Goal: Task Accomplishment & Management: Manage account settings

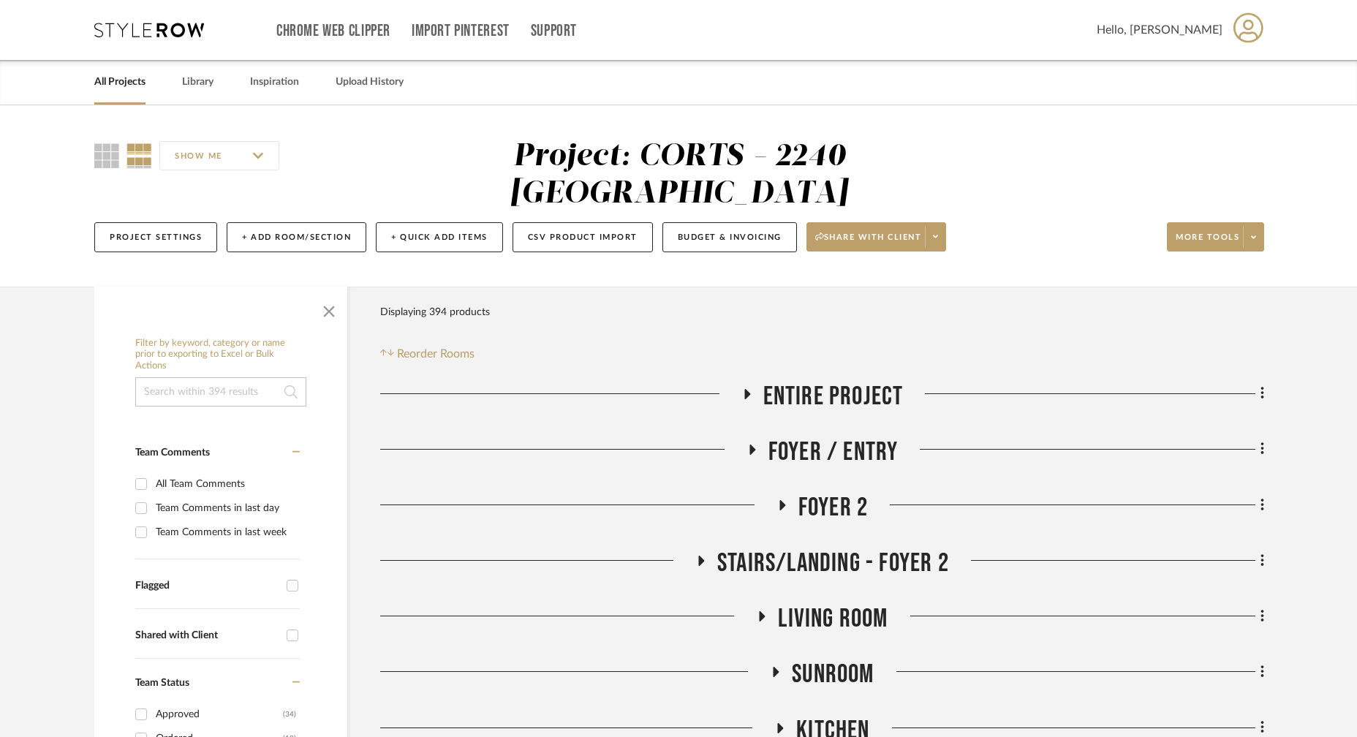
click at [129, 83] on link "All Projects" at bounding box center [119, 82] width 51 height 20
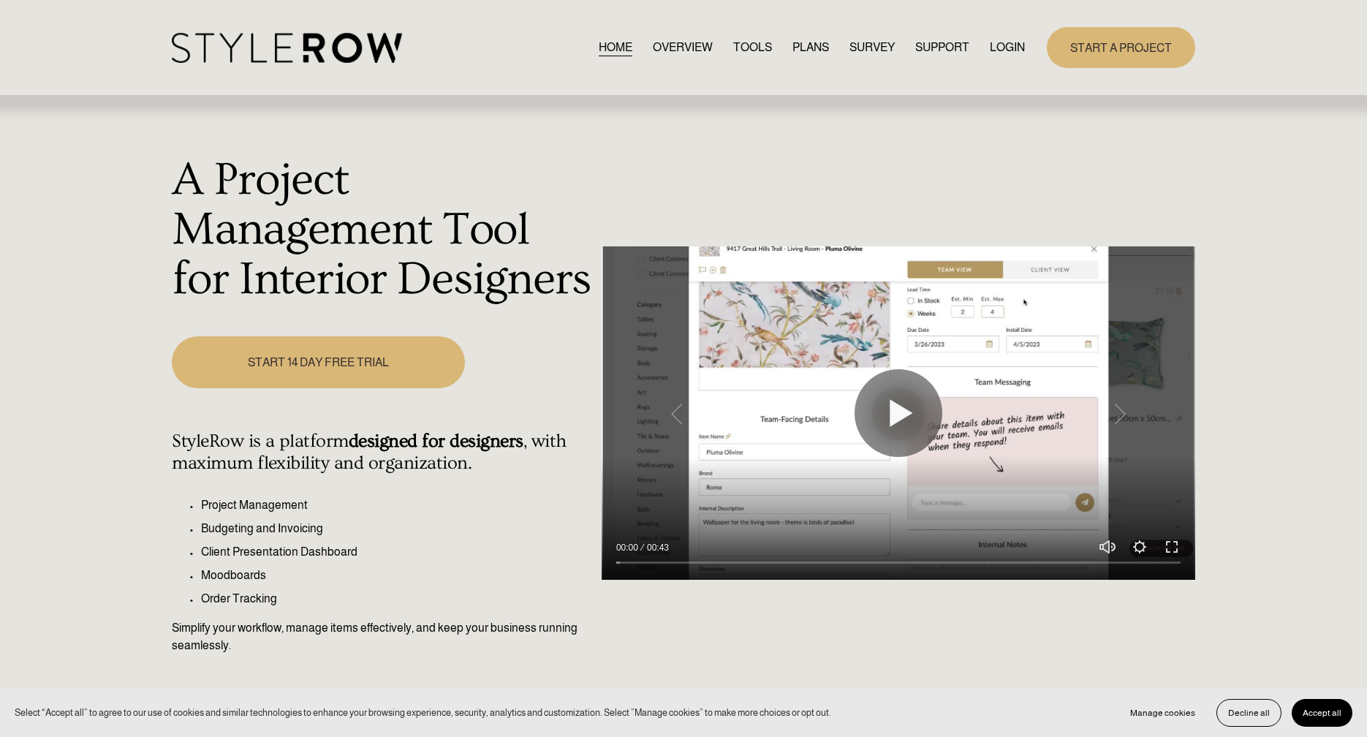
click at [1003, 40] on link "LOGIN" at bounding box center [1007, 47] width 35 height 20
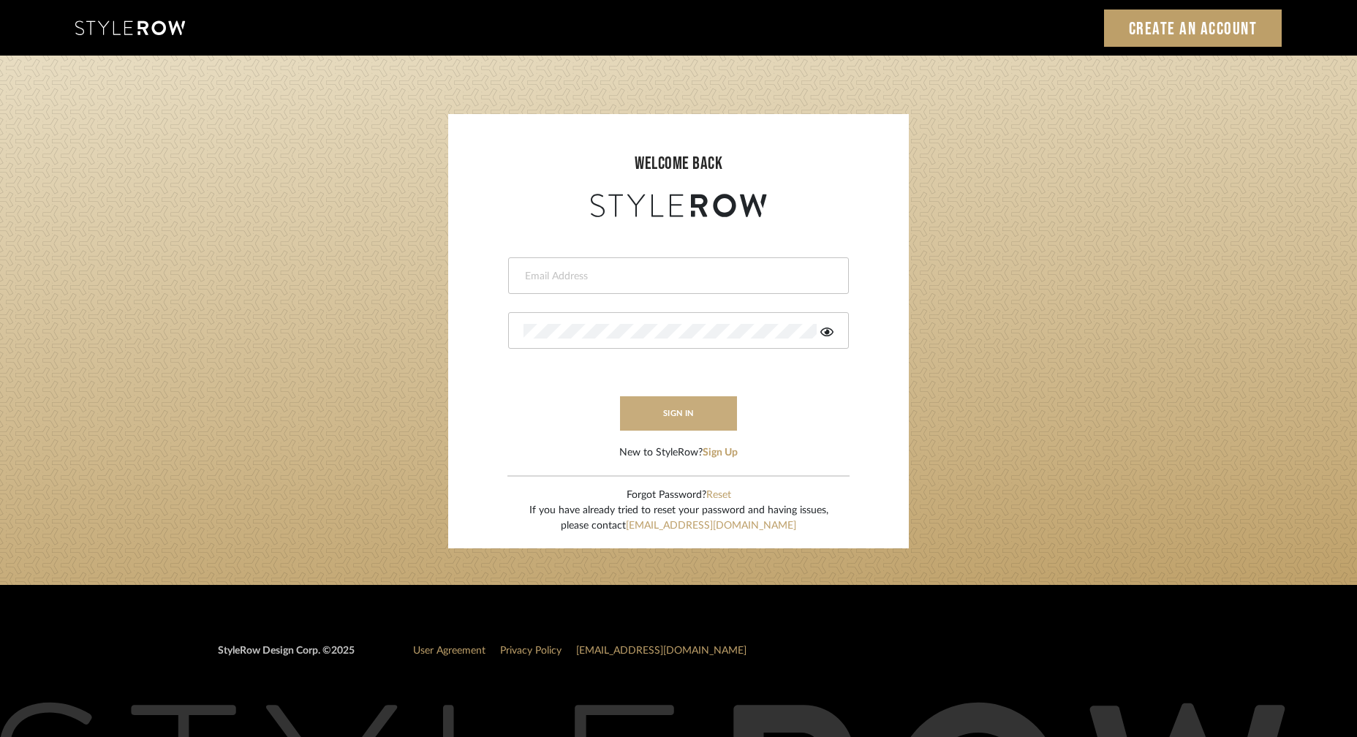
type input "ashley@winnieandcointeriors.com"
click at [676, 413] on button "sign in" at bounding box center [678, 413] width 117 height 34
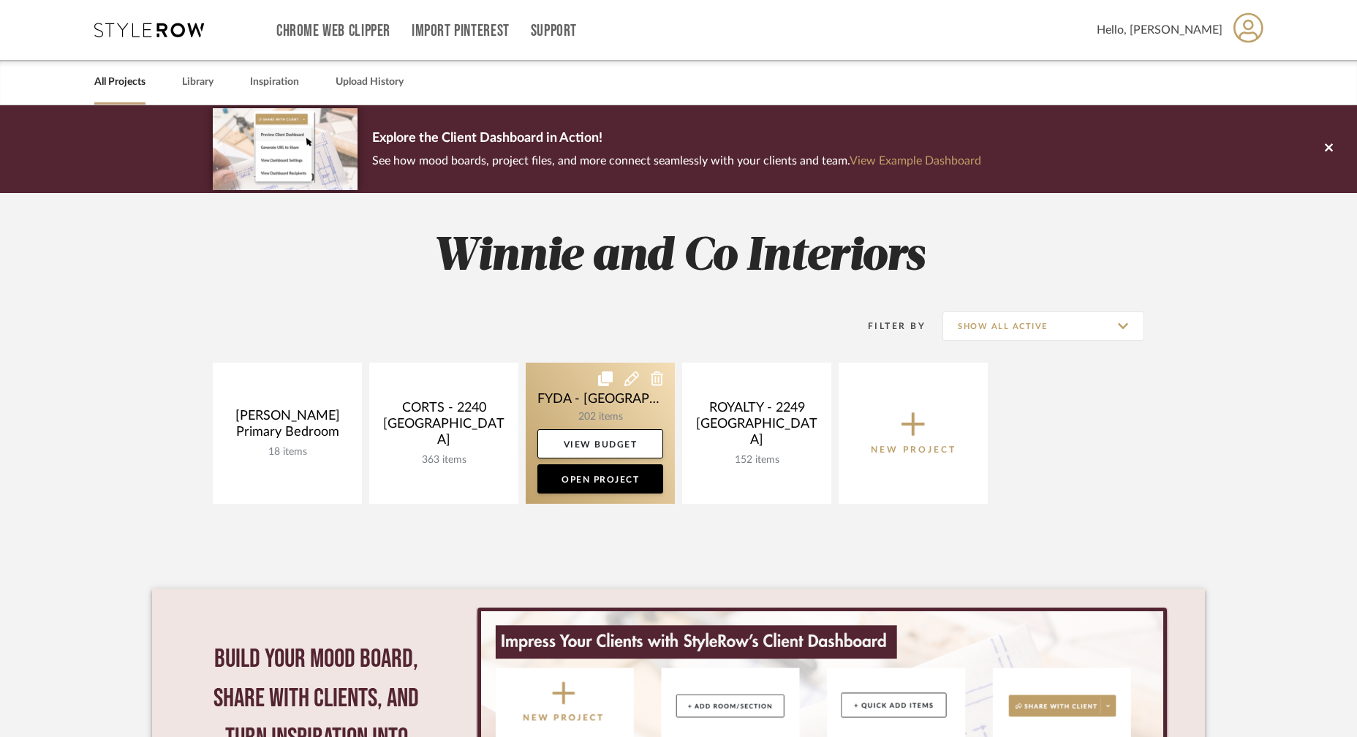
click at [619, 426] on link at bounding box center [600, 433] width 149 height 141
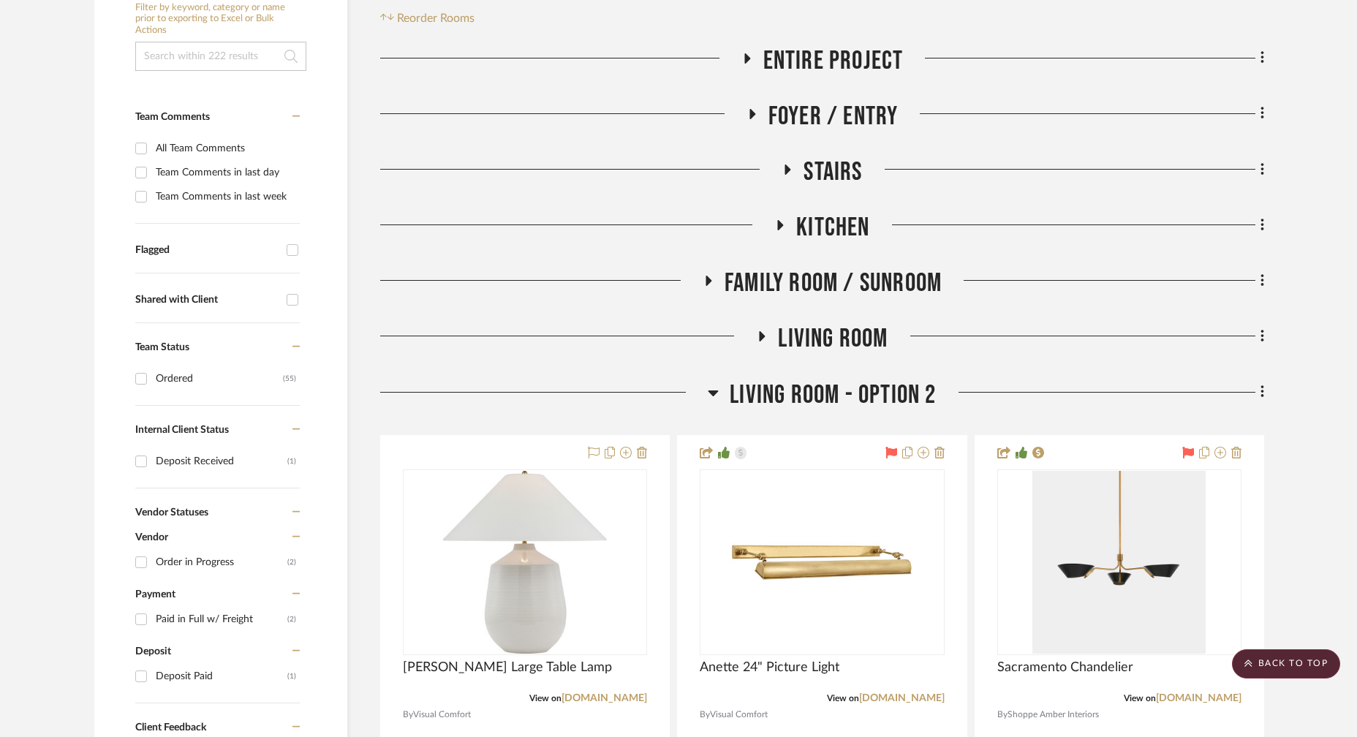
scroll to position [311, 0]
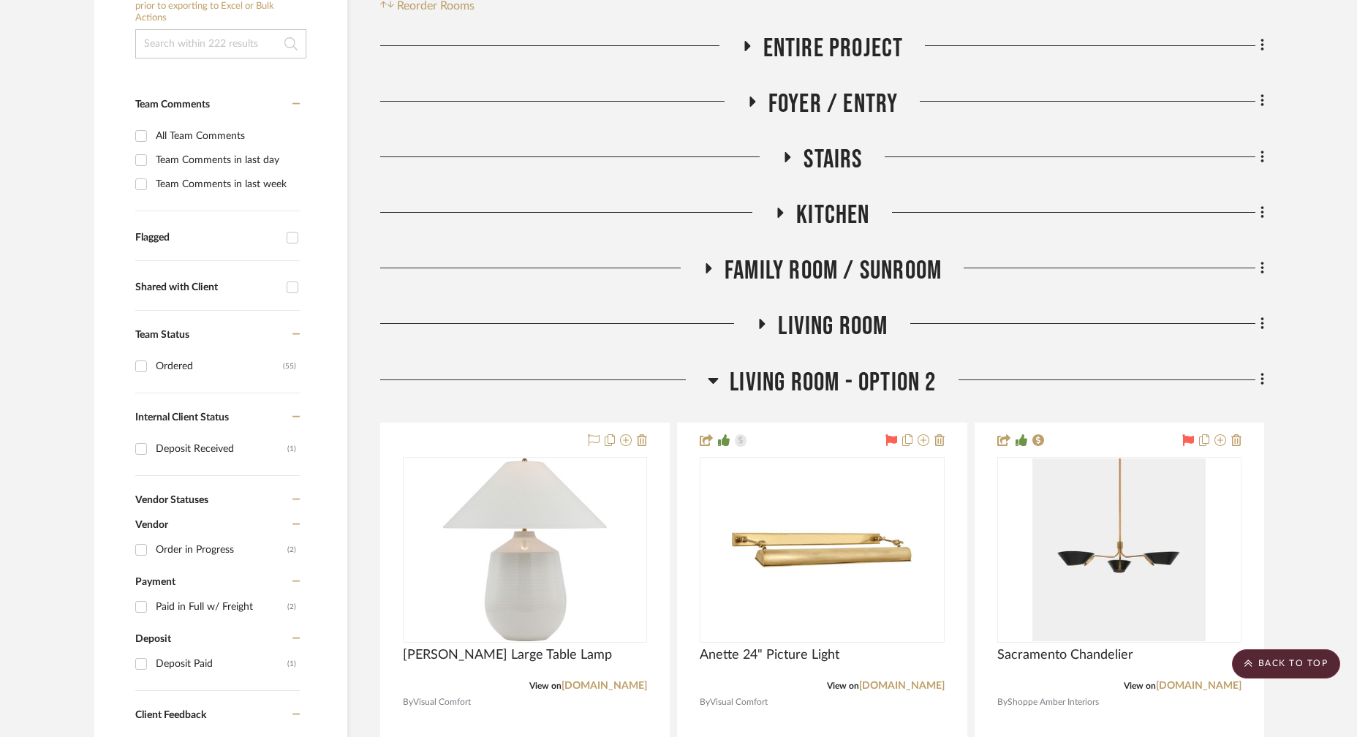
click at [713, 379] on icon at bounding box center [713, 381] width 10 height 6
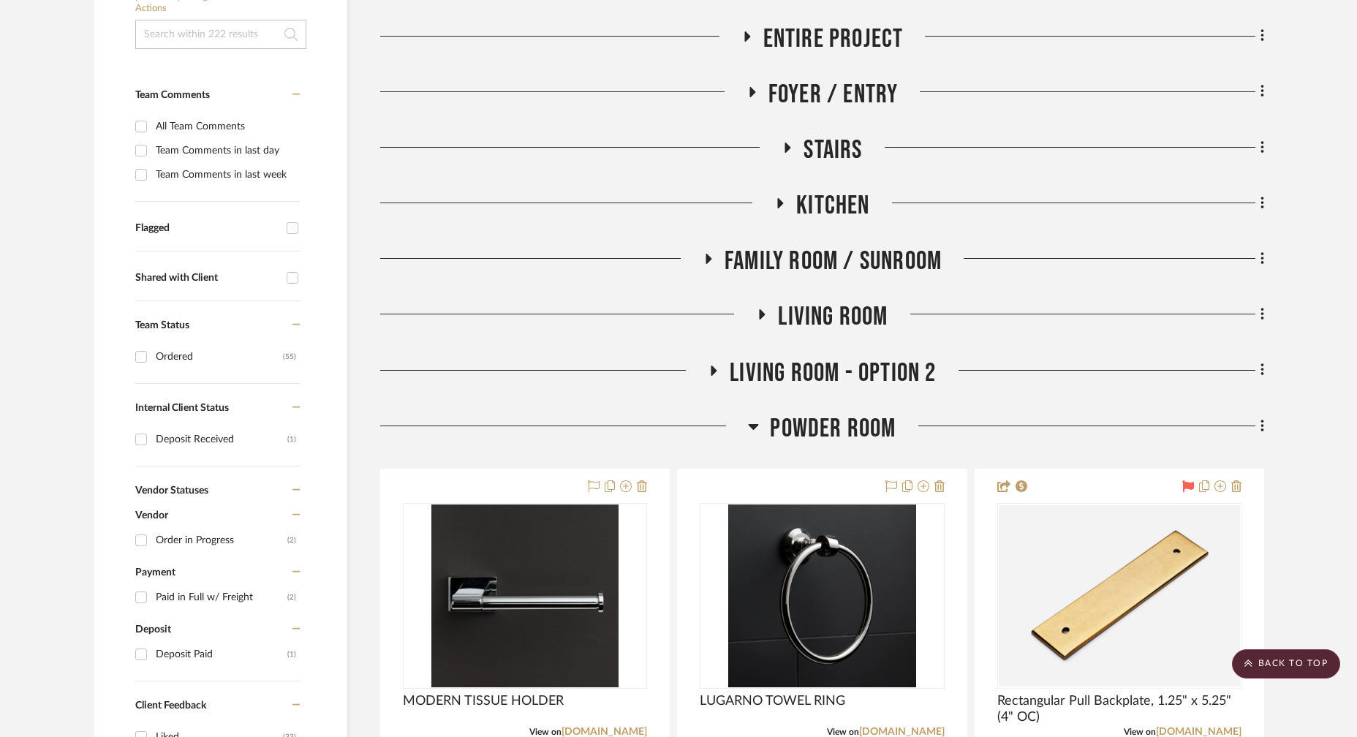
scroll to position [259, 0]
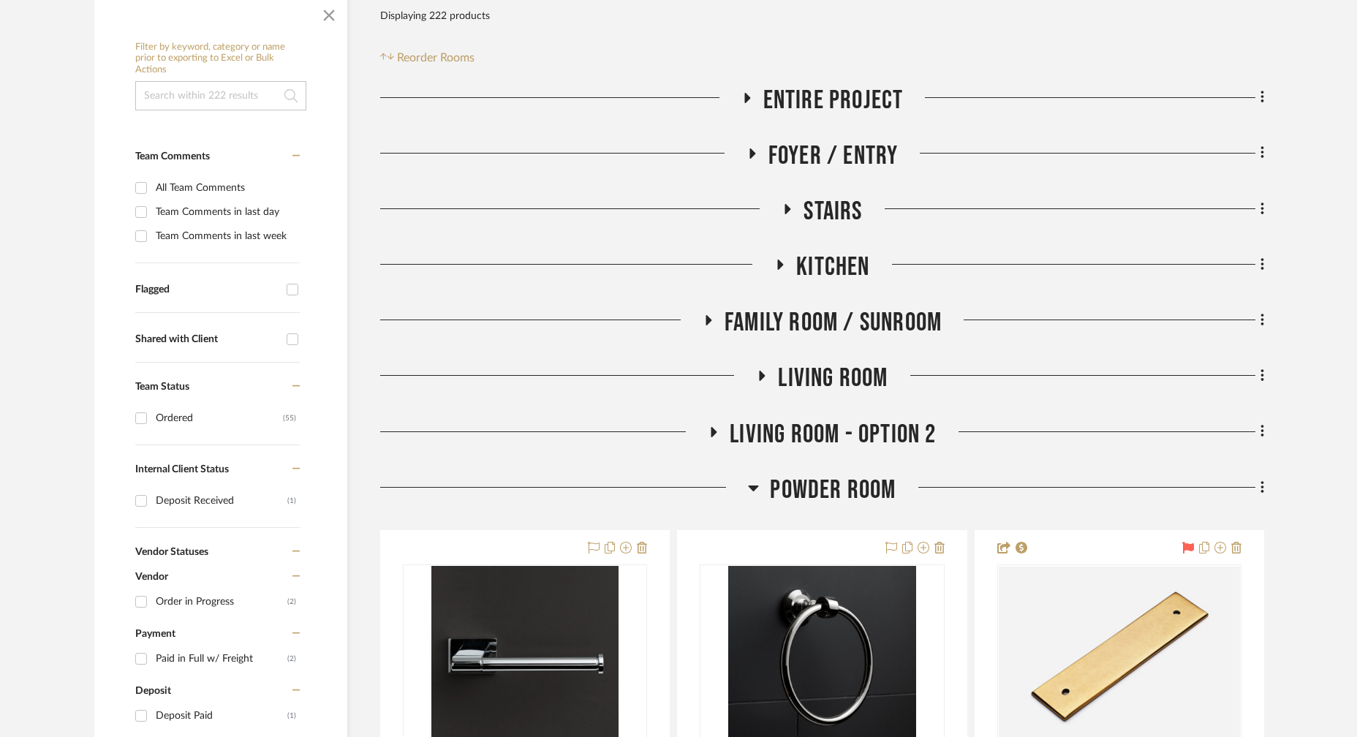
click at [754, 482] on icon at bounding box center [753, 488] width 11 height 18
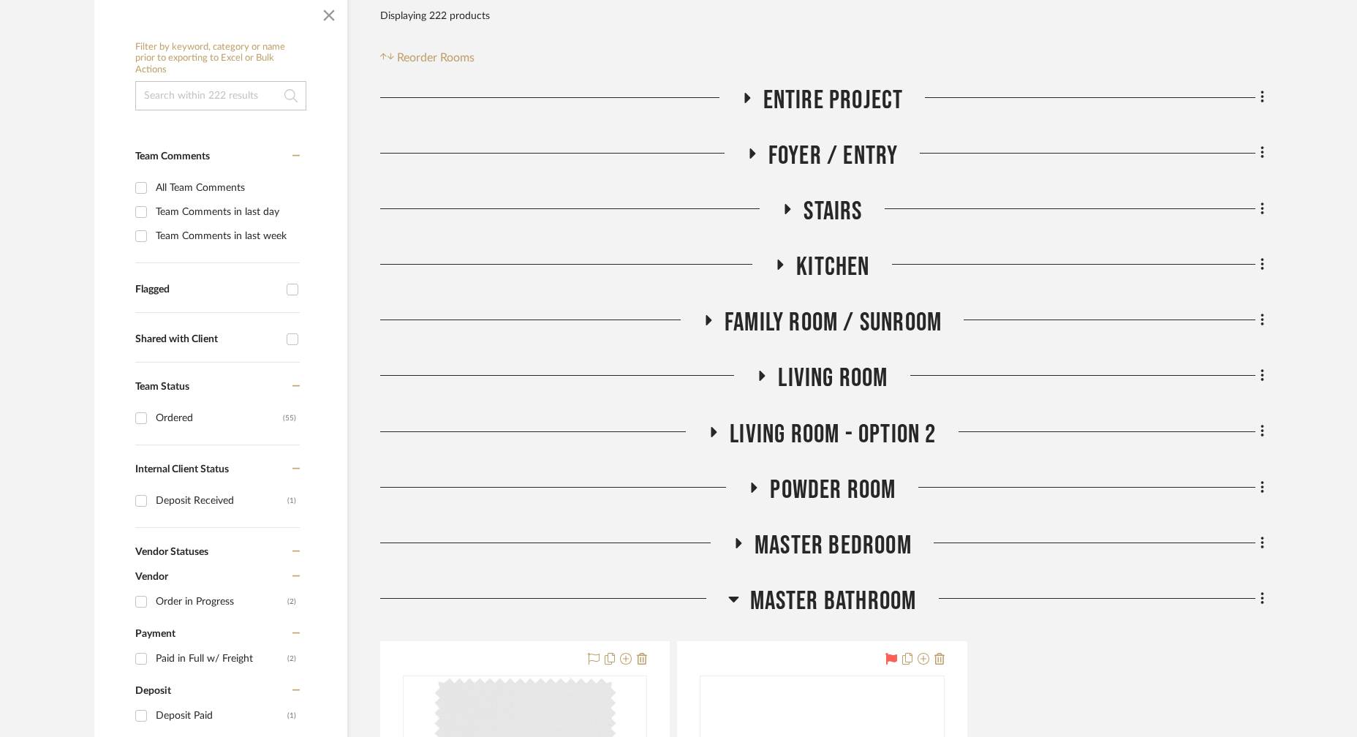
click at [732, 596] on icon at bounding box center [733, 599] width 11 height 18
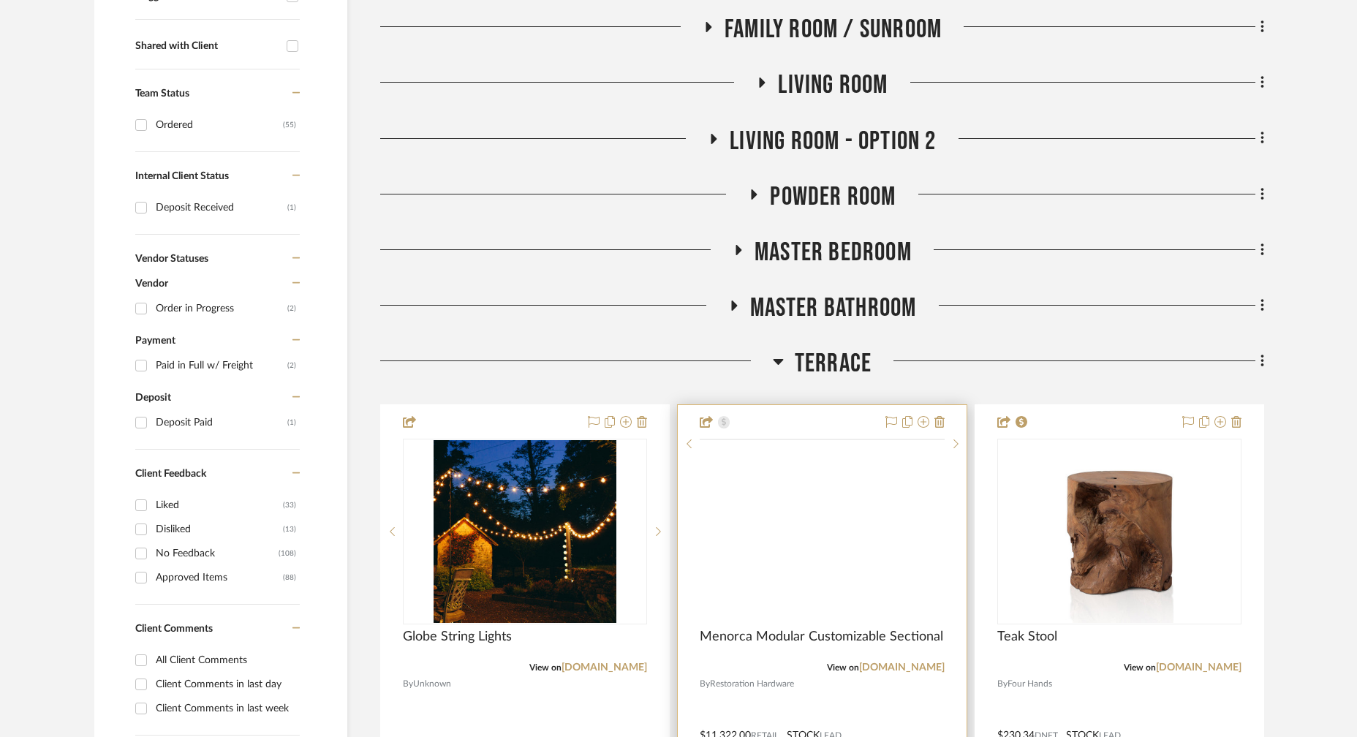
scroll to position [589, 0]
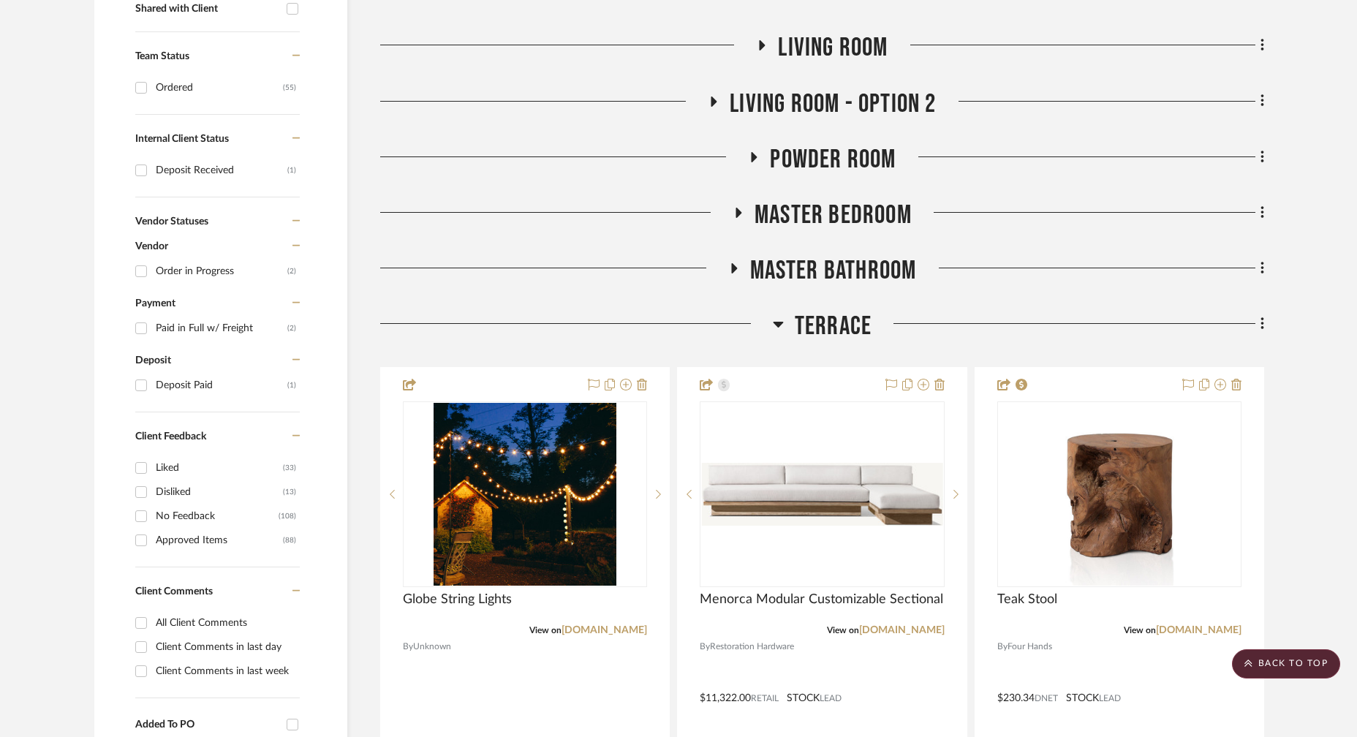
click at [780, 320] on icon at bounding box center [778, 324] width 11 height 18
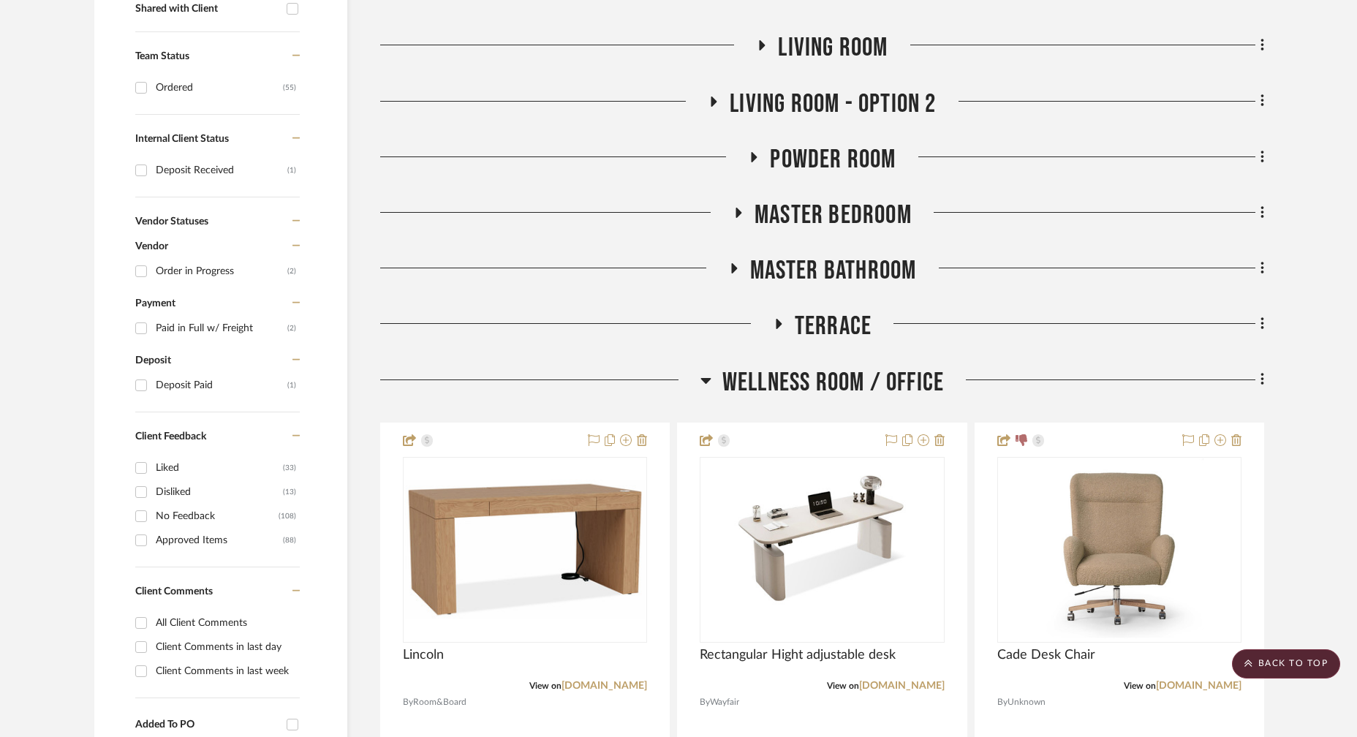
click at [703, 380] on icon at bounding box center [705, 381] width 10 height 6
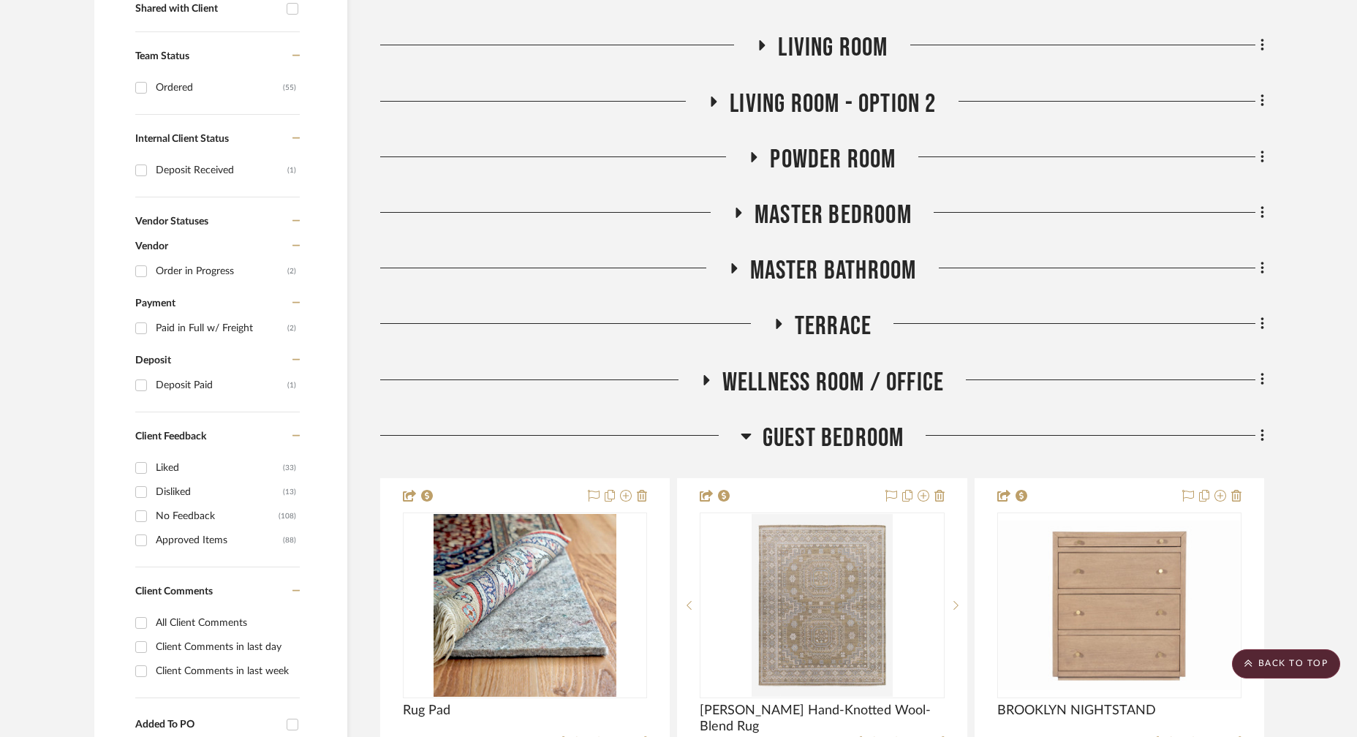
click at [747, 431] on icon at bounding box center [746, 436] width 11 height 18
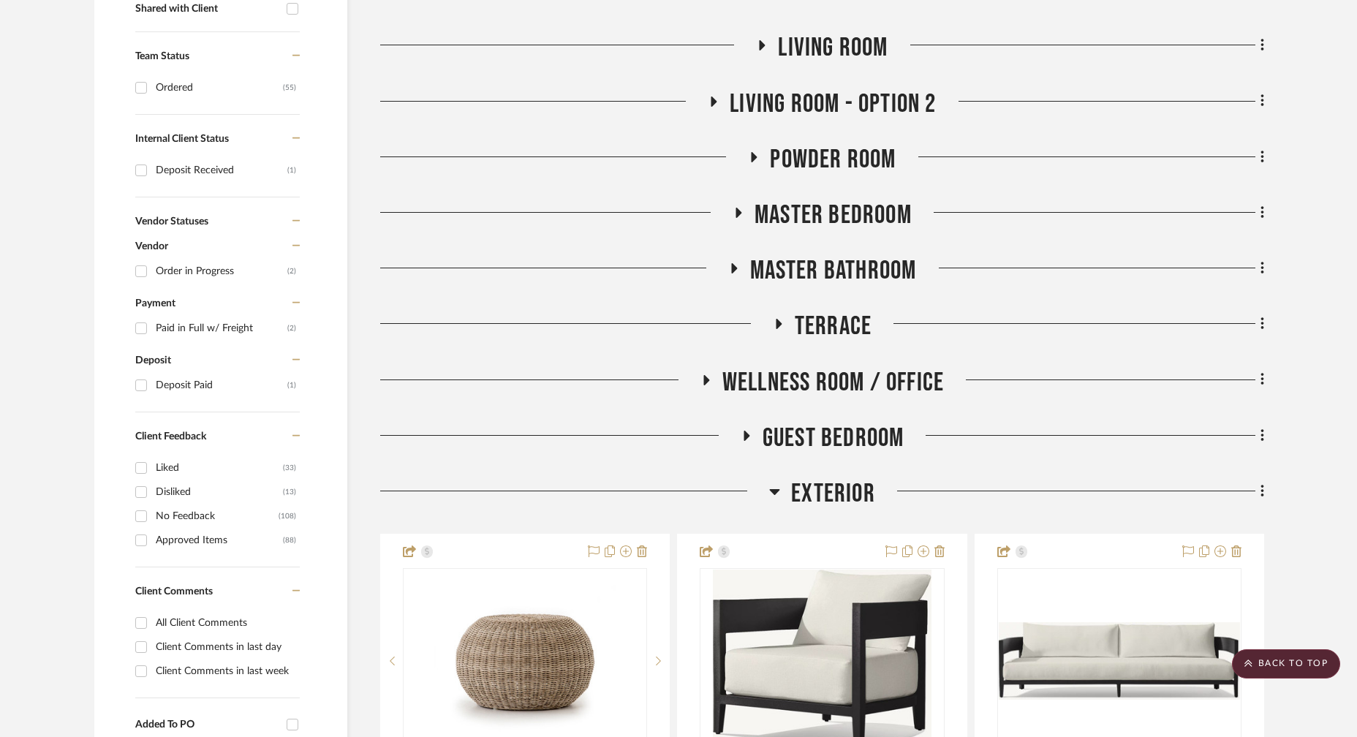
click at [776, 492] on icon at bounding box center [775, 492] width 10 height 6
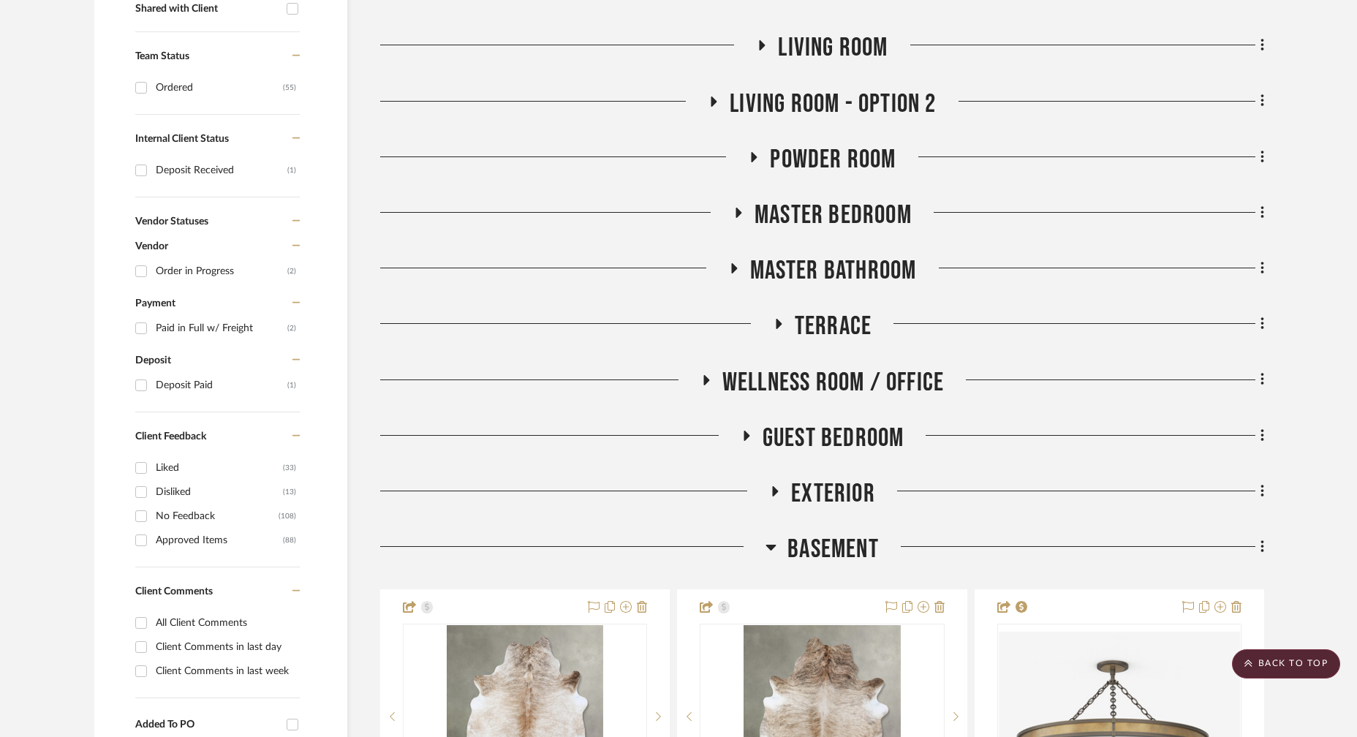
click at [772, 546] on icon at bounding box center [771, 548] width 10 height 6
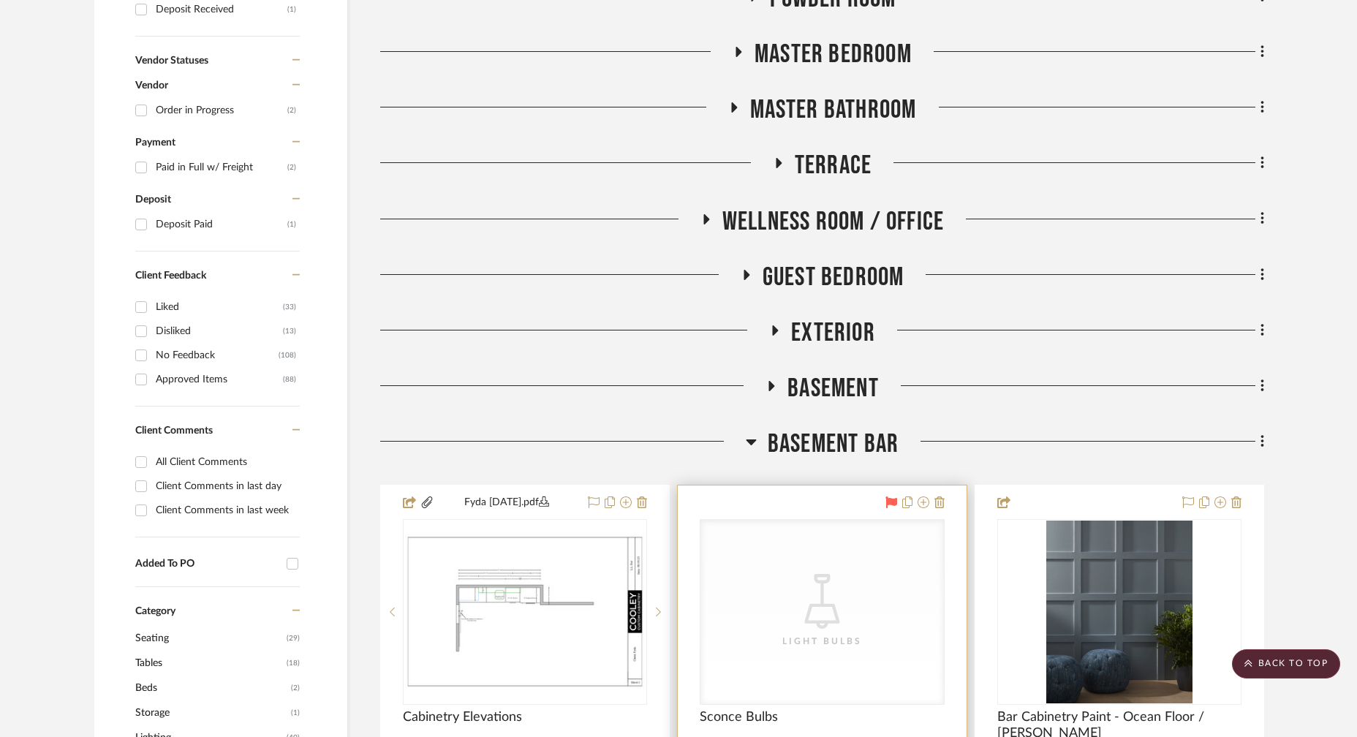
scroll to position [762, 0]
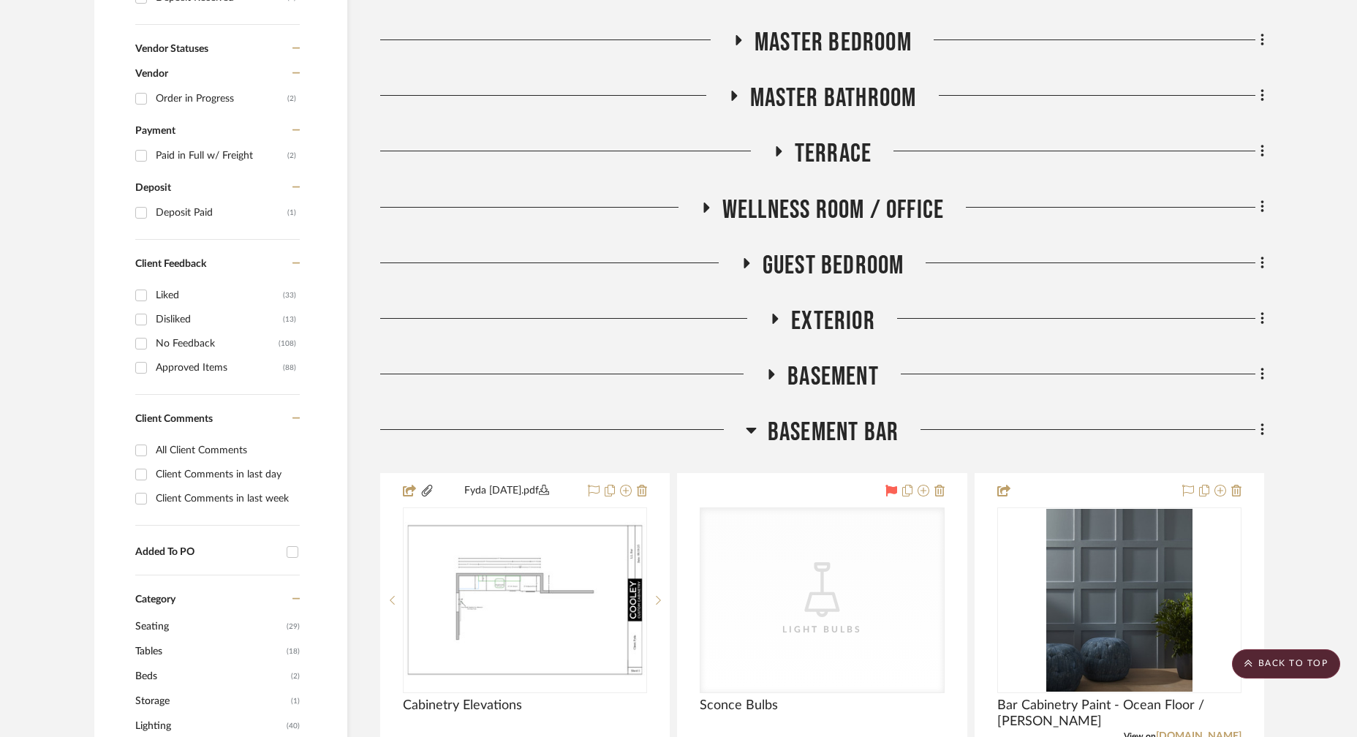
click at [754, 429] on icon at bounding box center [751, 431] width 10 height 6
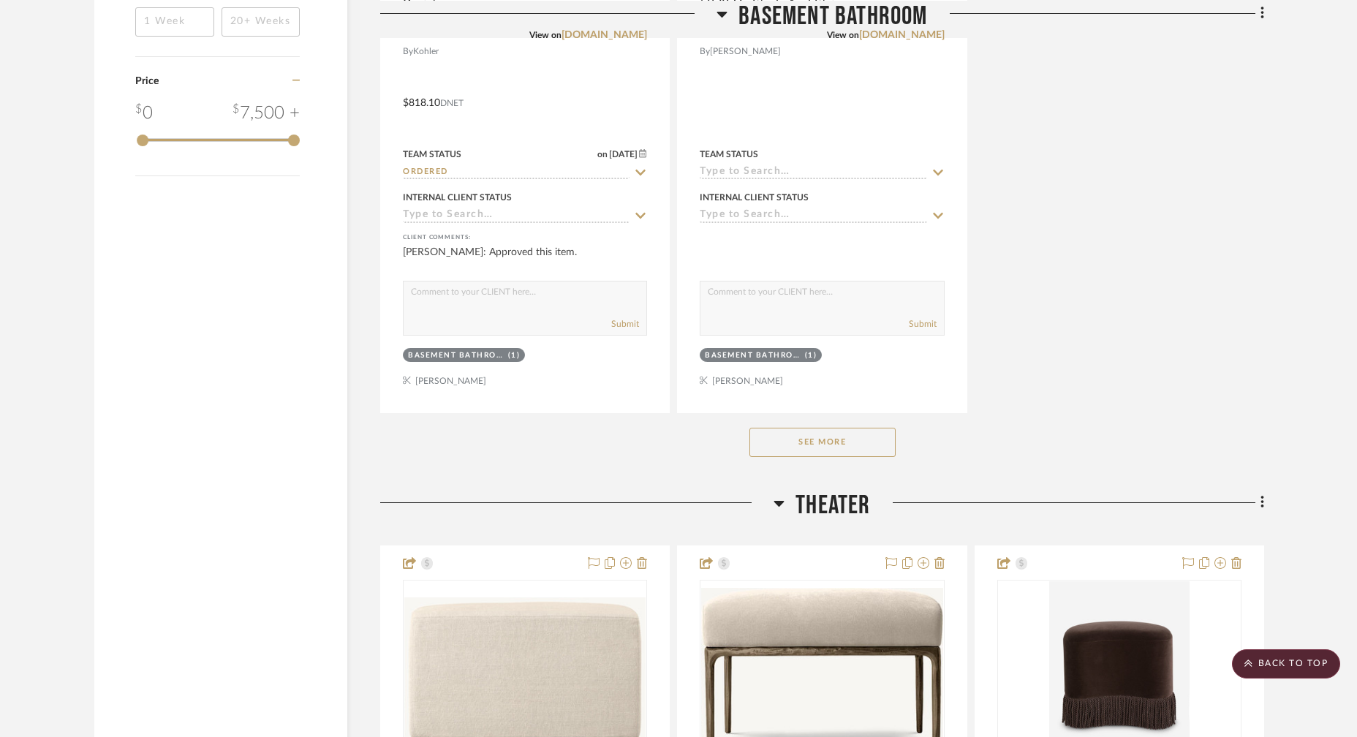
scroll to position [2818, 0]
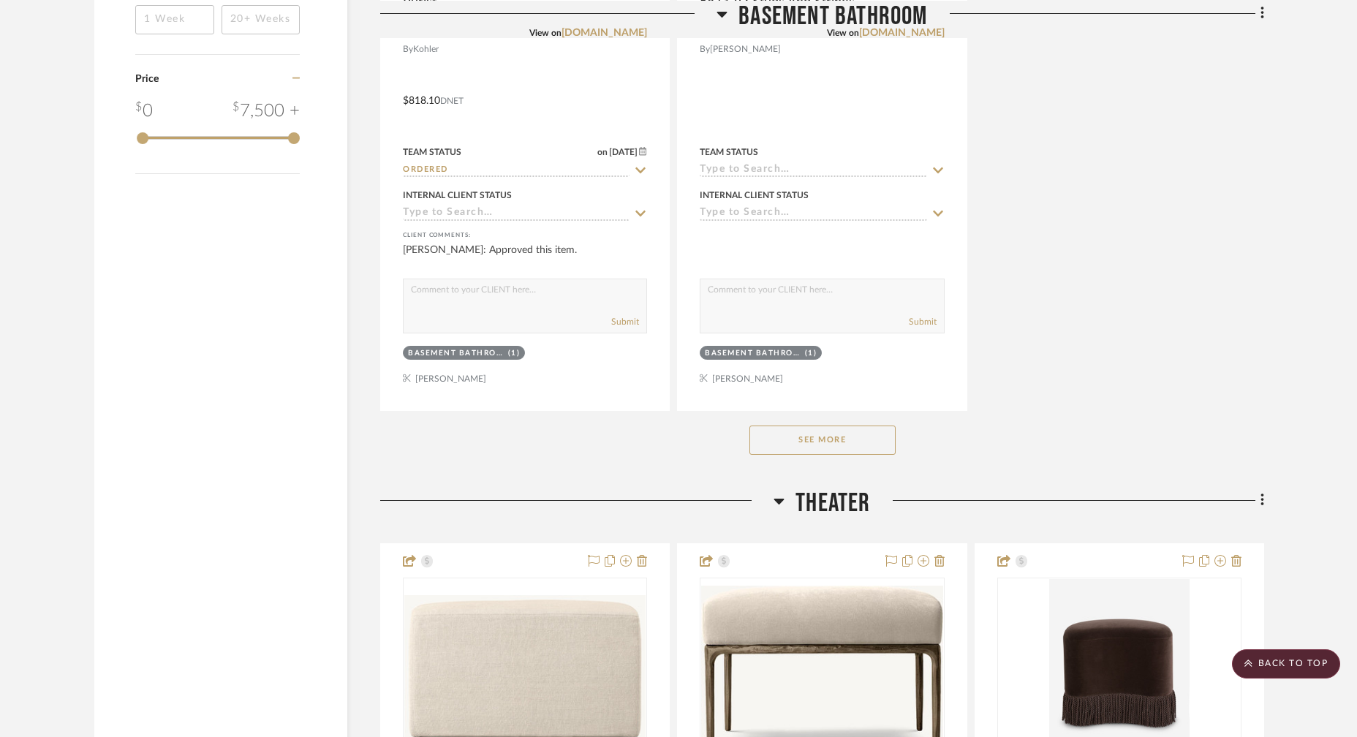
click at [851, 445] on button "See More" at bounding box center [822, 440] width 146 height 29
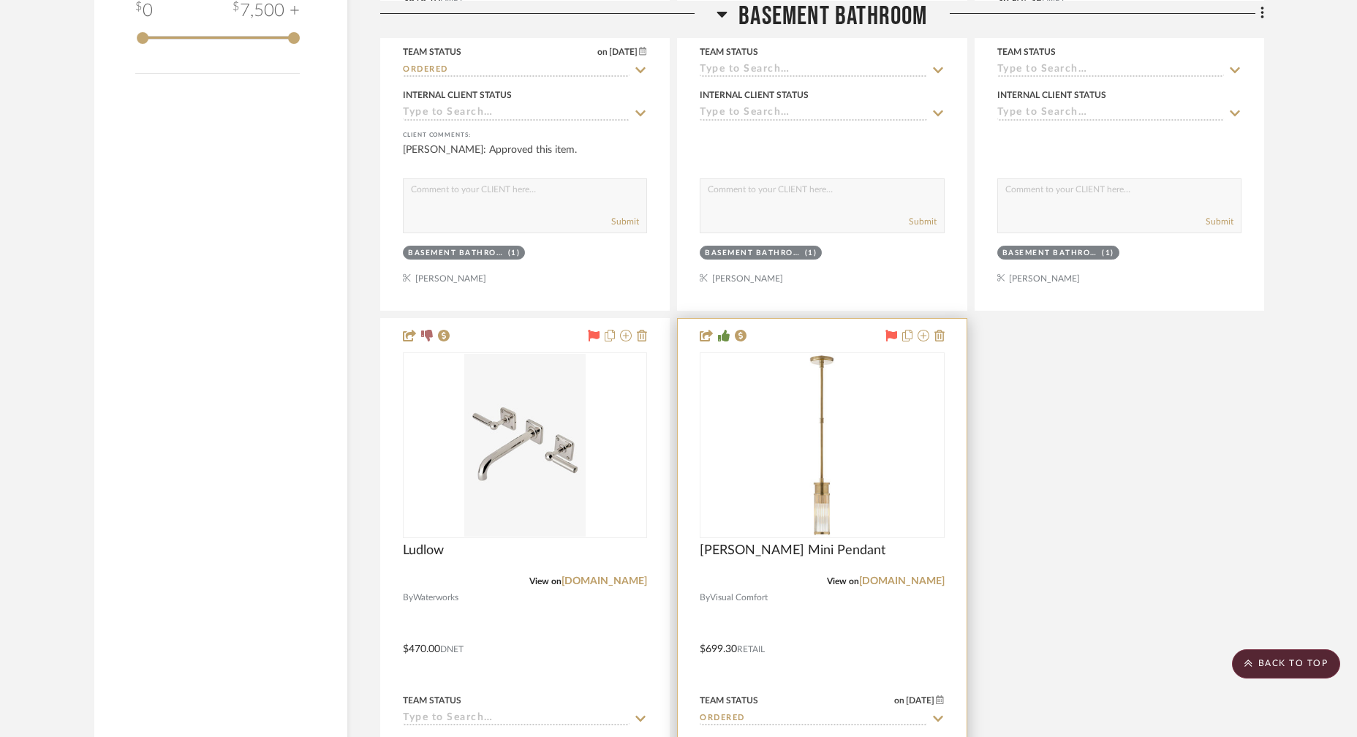
scroll to position [2929, 0]
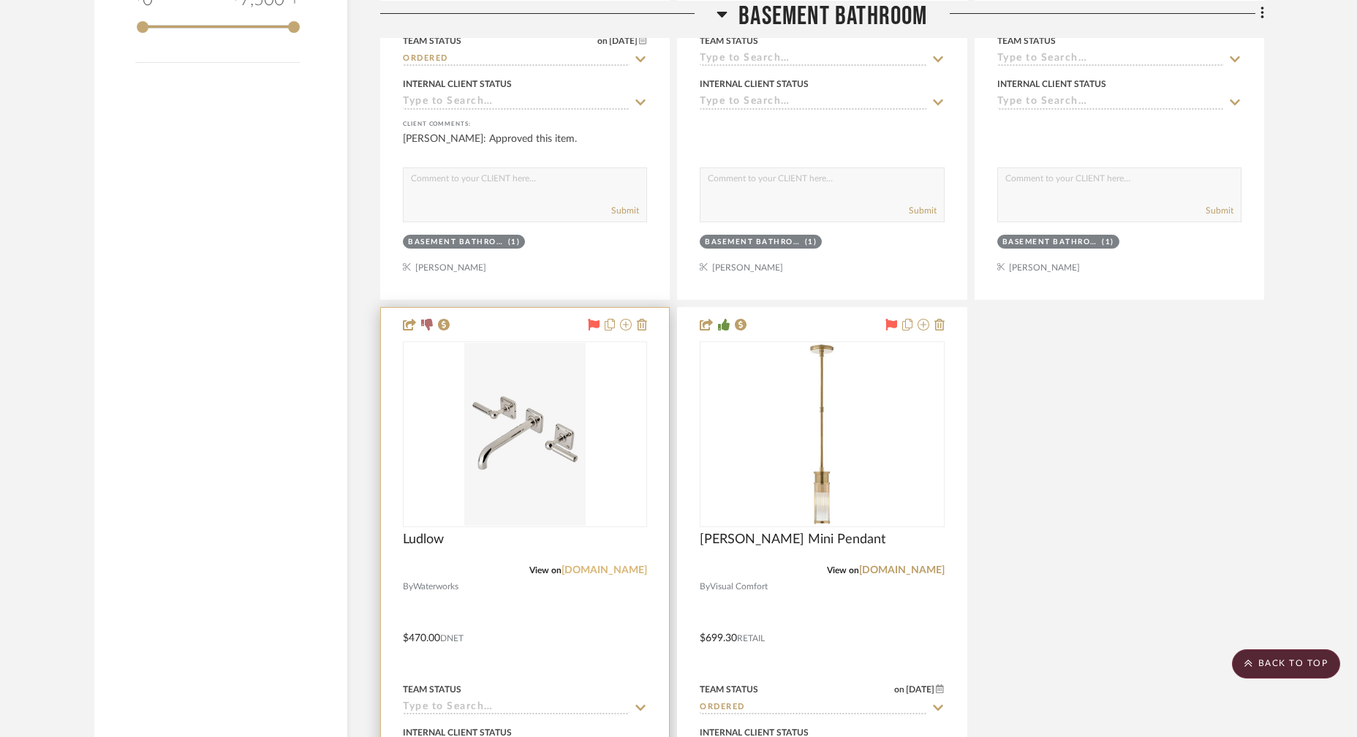
click at [619, 570] on link "waterworks.com" at bounding box center [605, 570] width 86 height 10
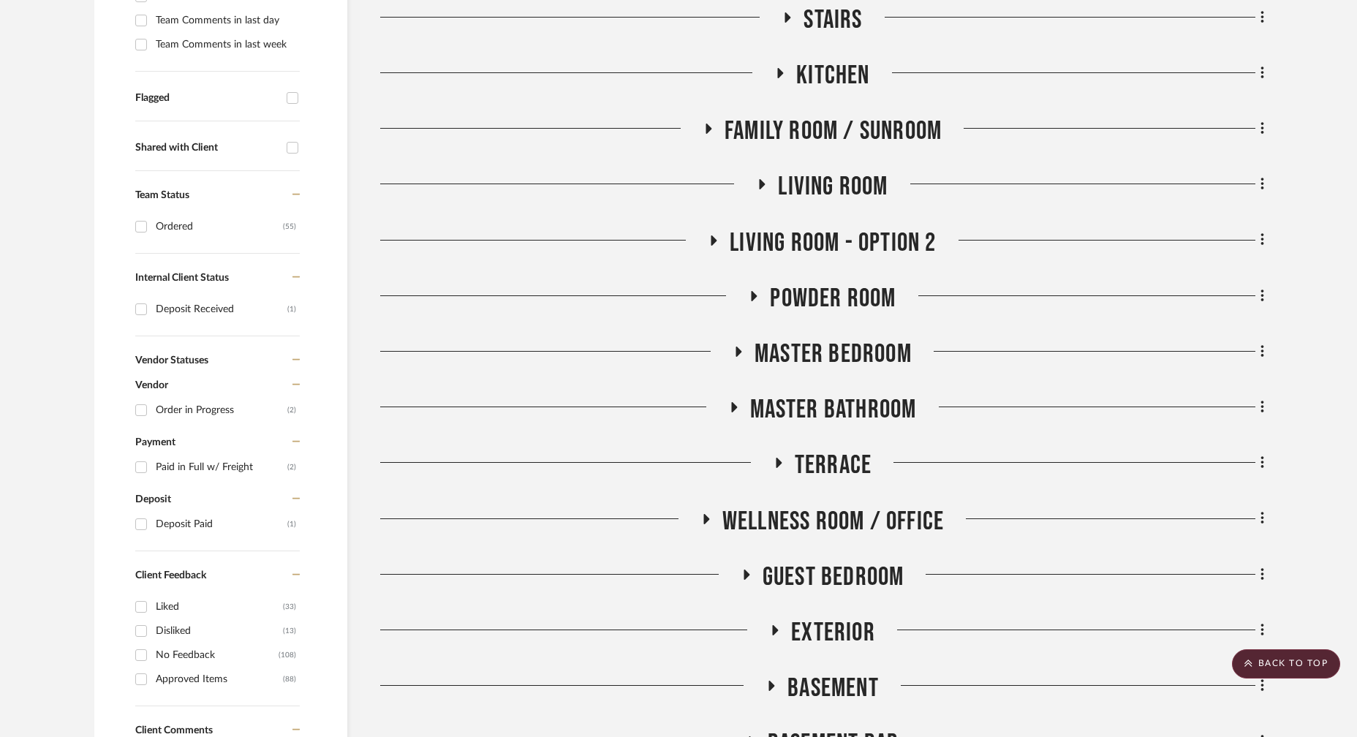
scroll to position [382, 0]
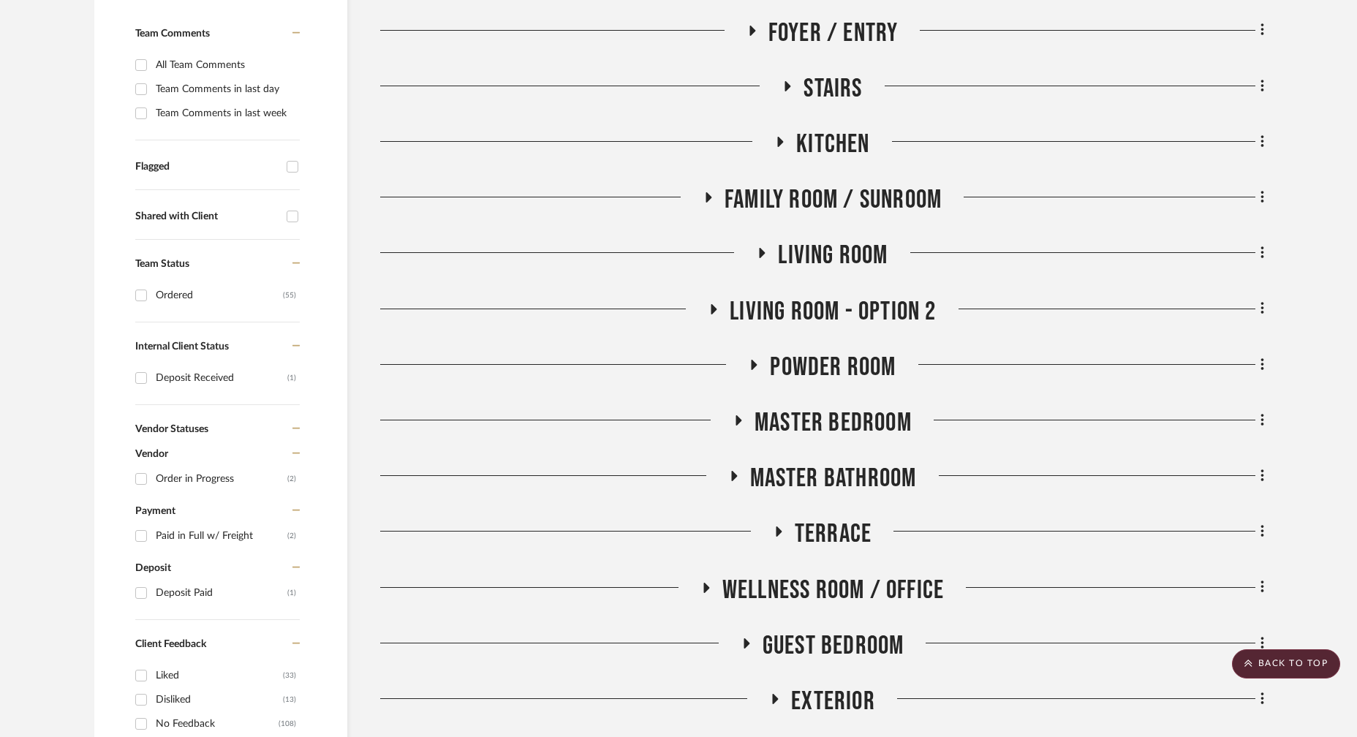
click at [763, 363] on h3 "Powder Room" at bounding box center [822, 367] width 148 height 31
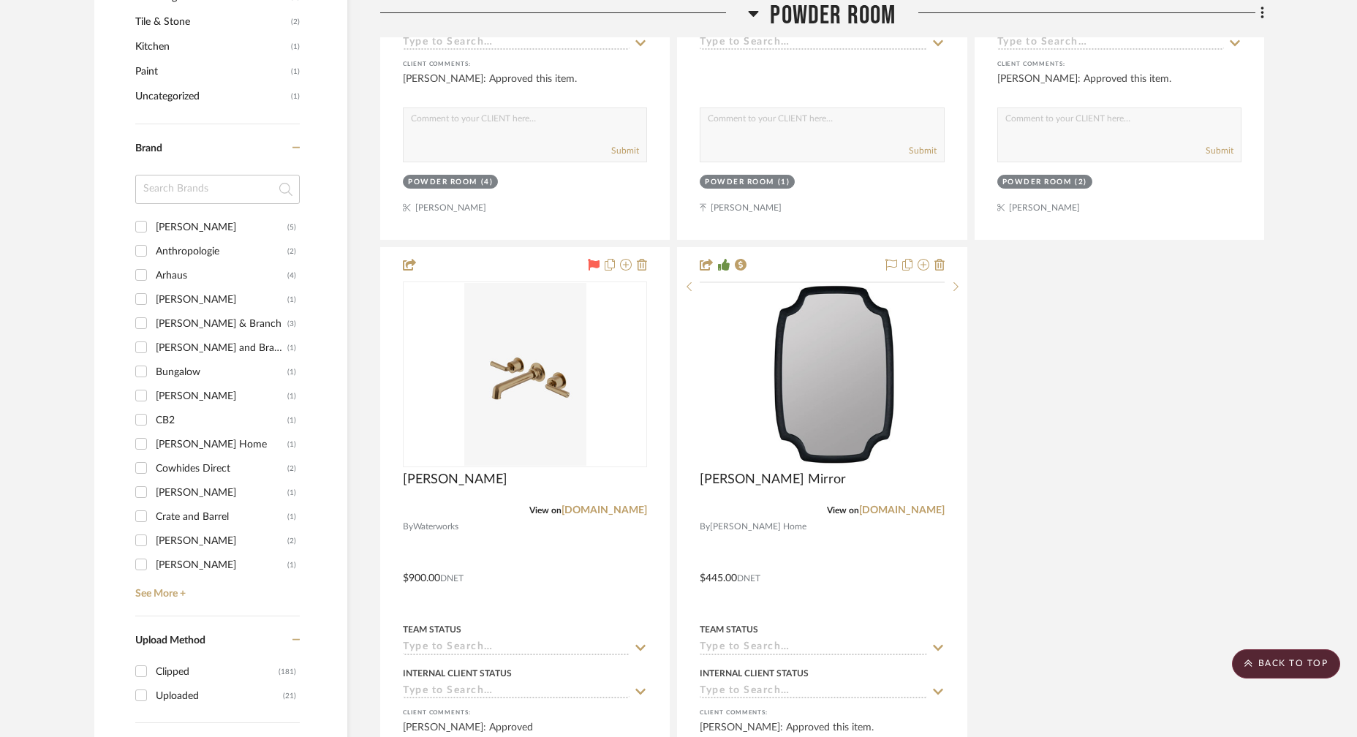
scroll to position [1985, 0]
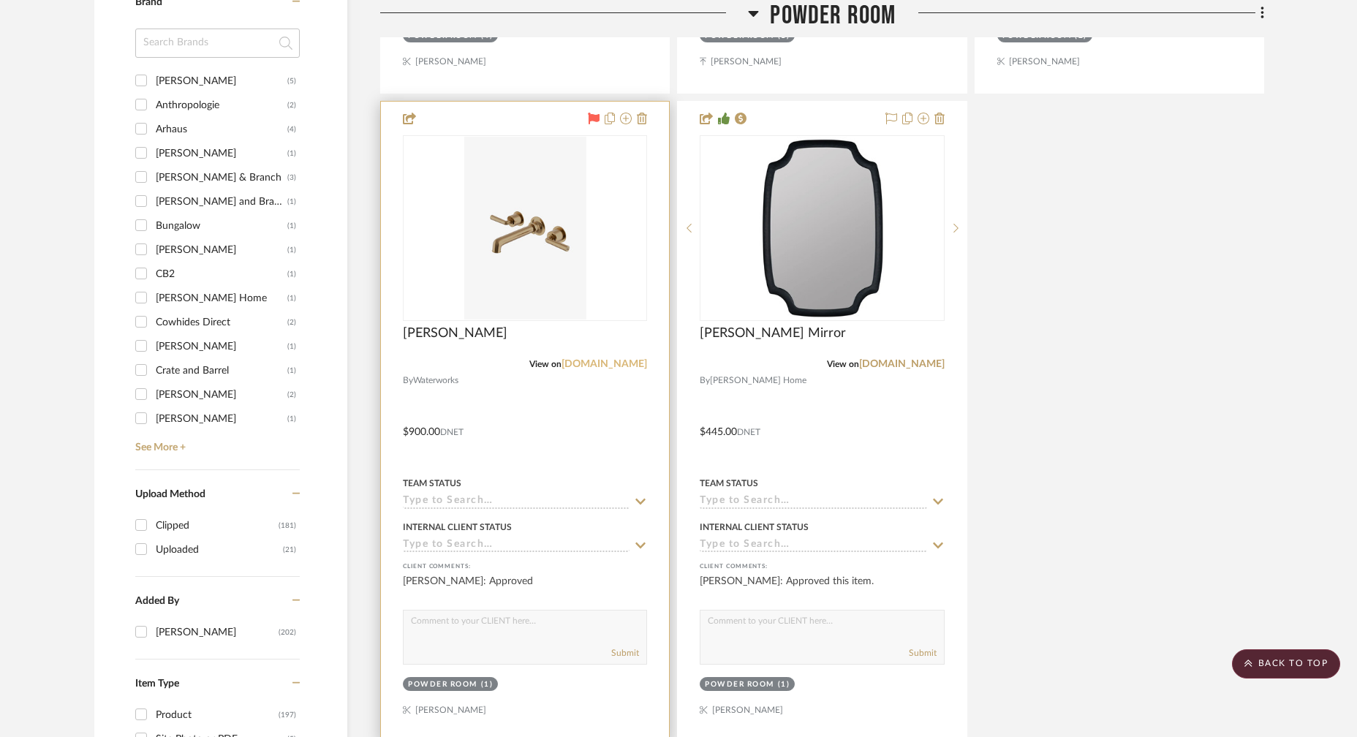
click at [619, 360] on link "waterworks.com" at bounding box center [605, 364] width 86 height 10
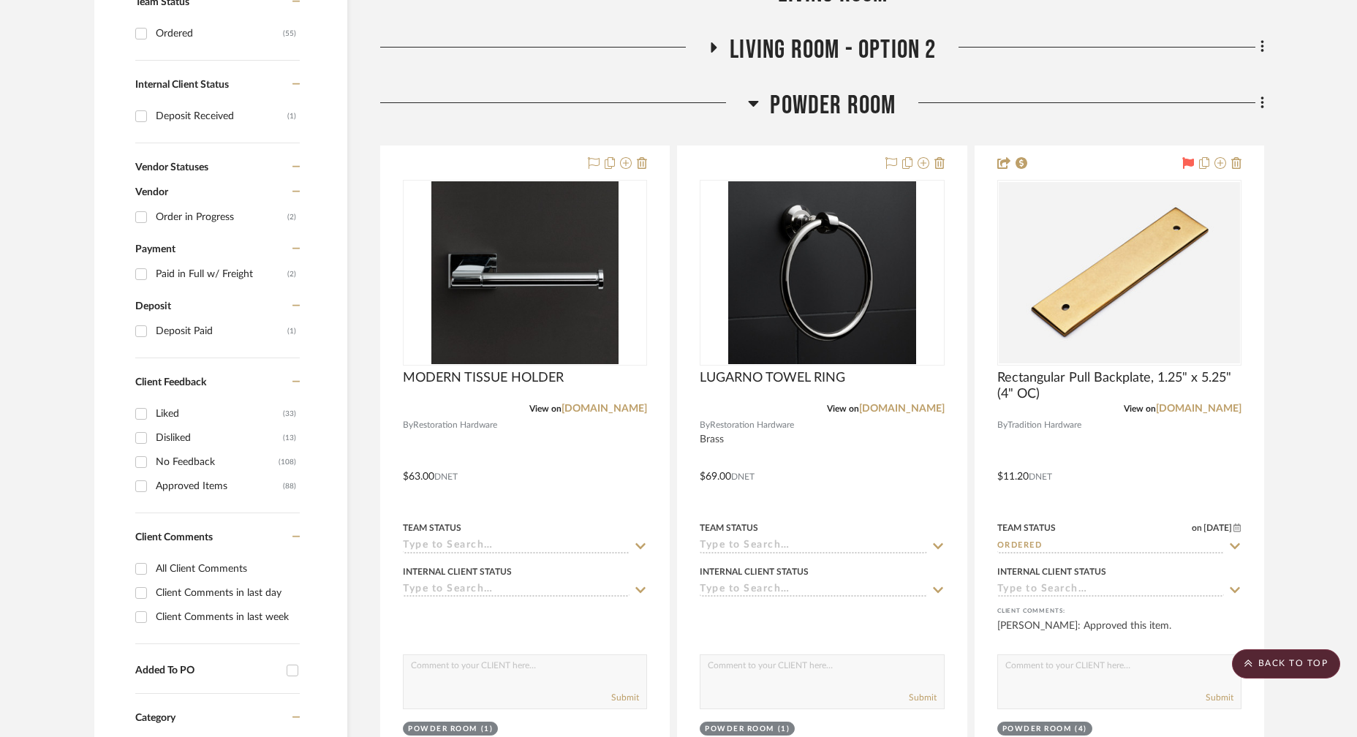
scroll to position [0, 0]
